Goal: Transaction & Acquisition: Purchase product/service

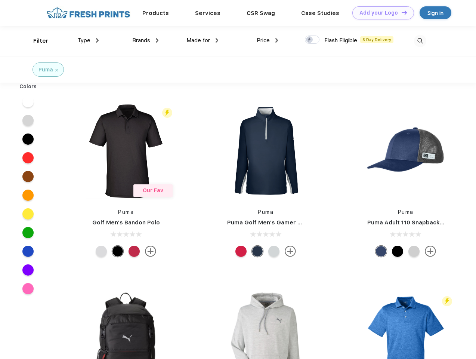
scroll to position [0, 0]
click at [380, 13] on link "Add your Logo Design Tool" at bounding box center [383, 12] width 62 height 13
click at [0, 0] on div "Design Tool" at bounding box center [0, 0] width 0 height 0
click at [401, 12] on link "Add your Logo Design Tool" at bounding box center [383, 12] width 62 height 13
click at [36, 41] on div "Filter" at bounding box center [40, 41] width 15 height 9
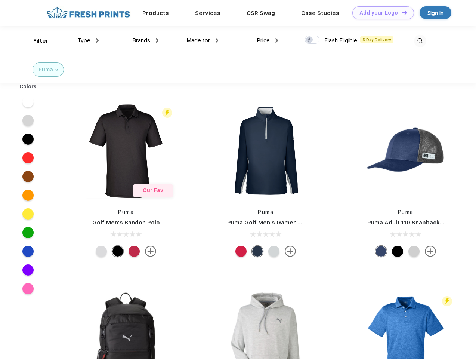
click at [88, 40] on span "Type" at bounding box center [83, 40] width 13 height 7
click at [145, 40] on span "Brands" at bounding box center [141, 40] width 18 height 7
click at [202, 40] on span "Made for" at bounding box center [198, 40] width 24 height 7
click at [267, 40] on span "Price" at bounding box center [263, 40] width 13 height 7
click at [312, 40] on div at bounding box center [312, 39] width 15 height 8
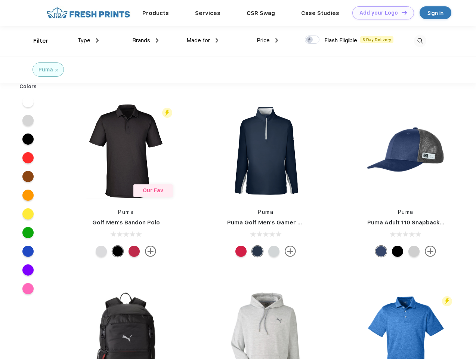
click at [310, 40] on input "checkbox" at bounding box center [307, 37] width 5 height 5
click at [420, 41] on img at bounding box center [420, 41] width 12 height 12
